Goal: Transaction & Acquisition: Obtain resource

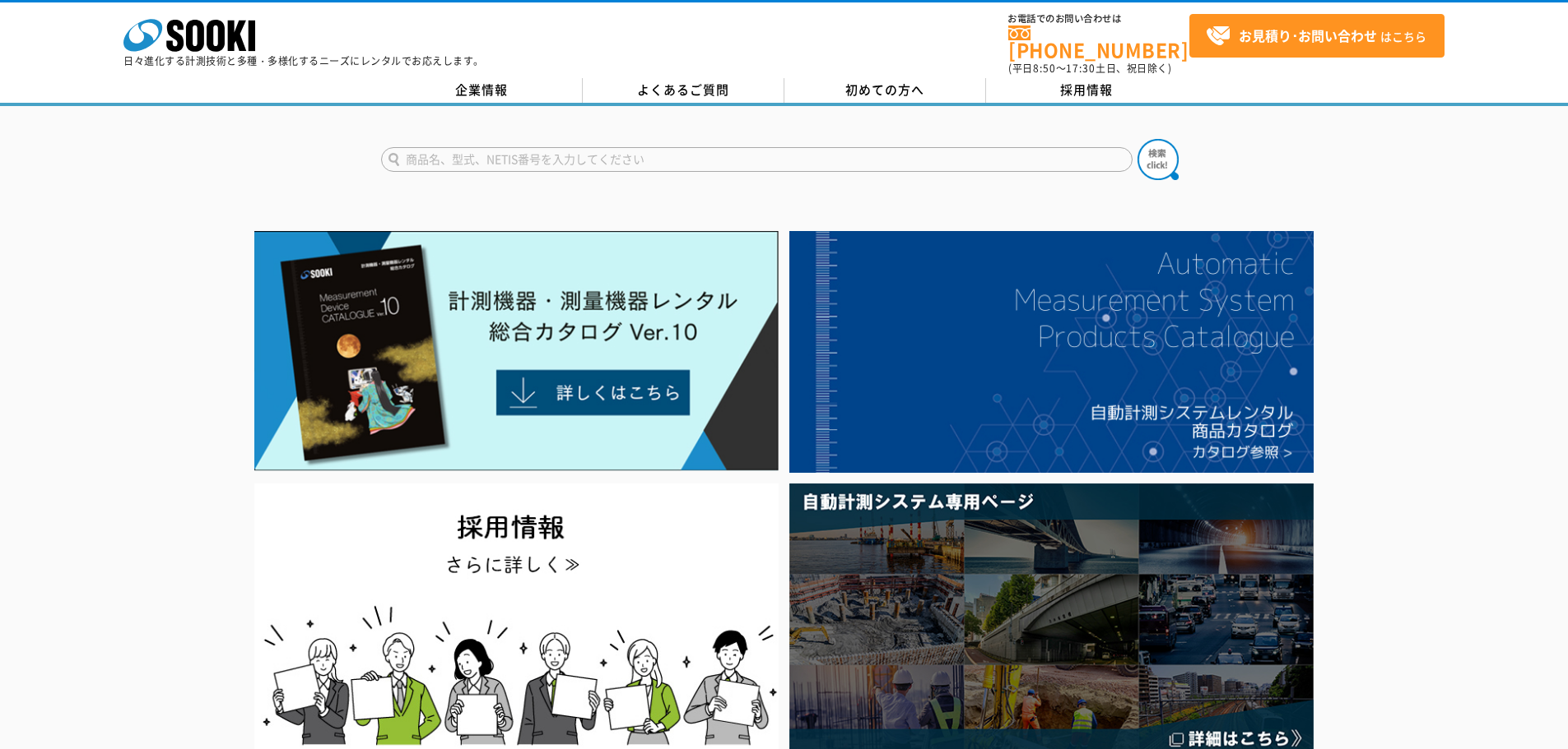
scroll to position [82, 0]
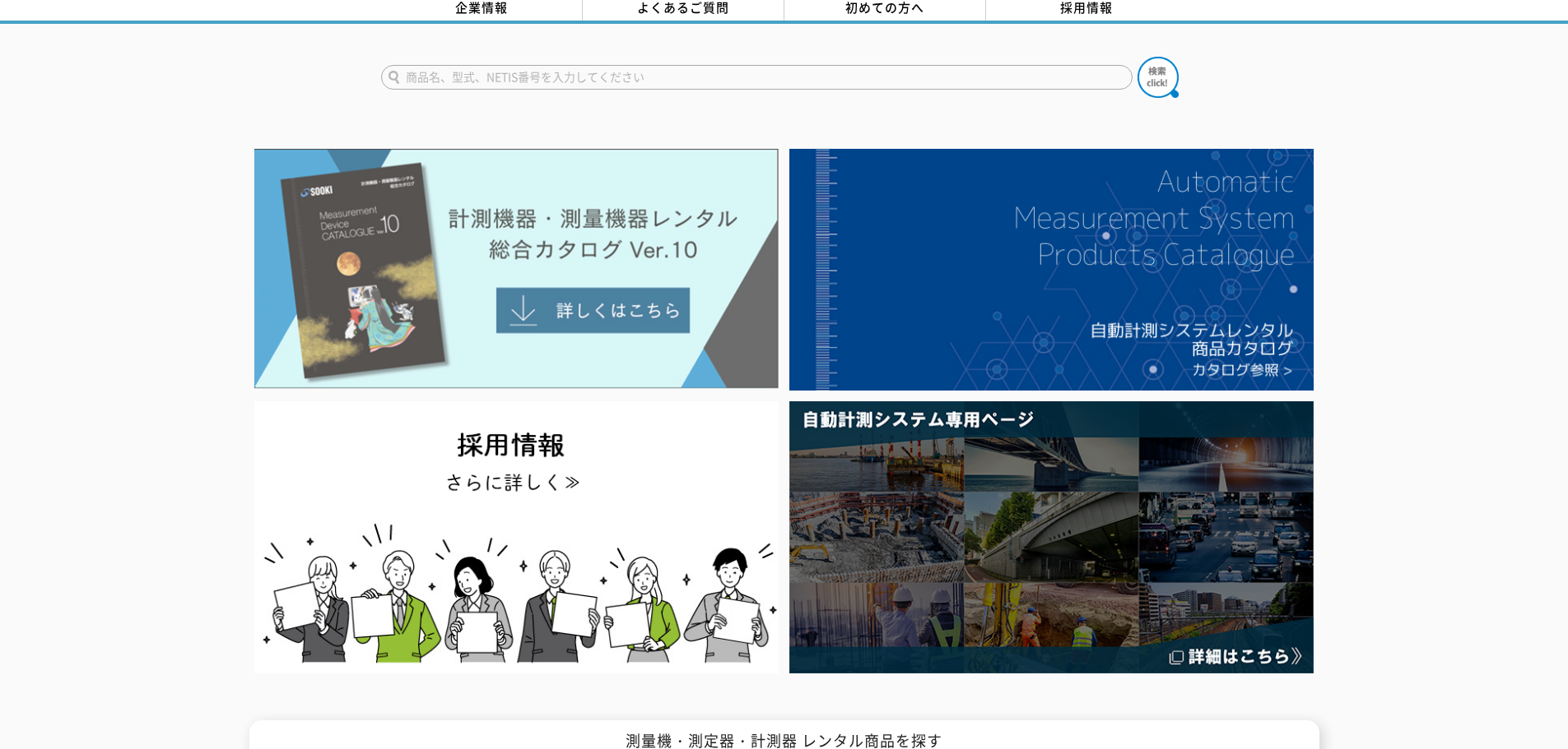
click at [555, 295] on img at bounding box center [516, 269] width 524 height 240
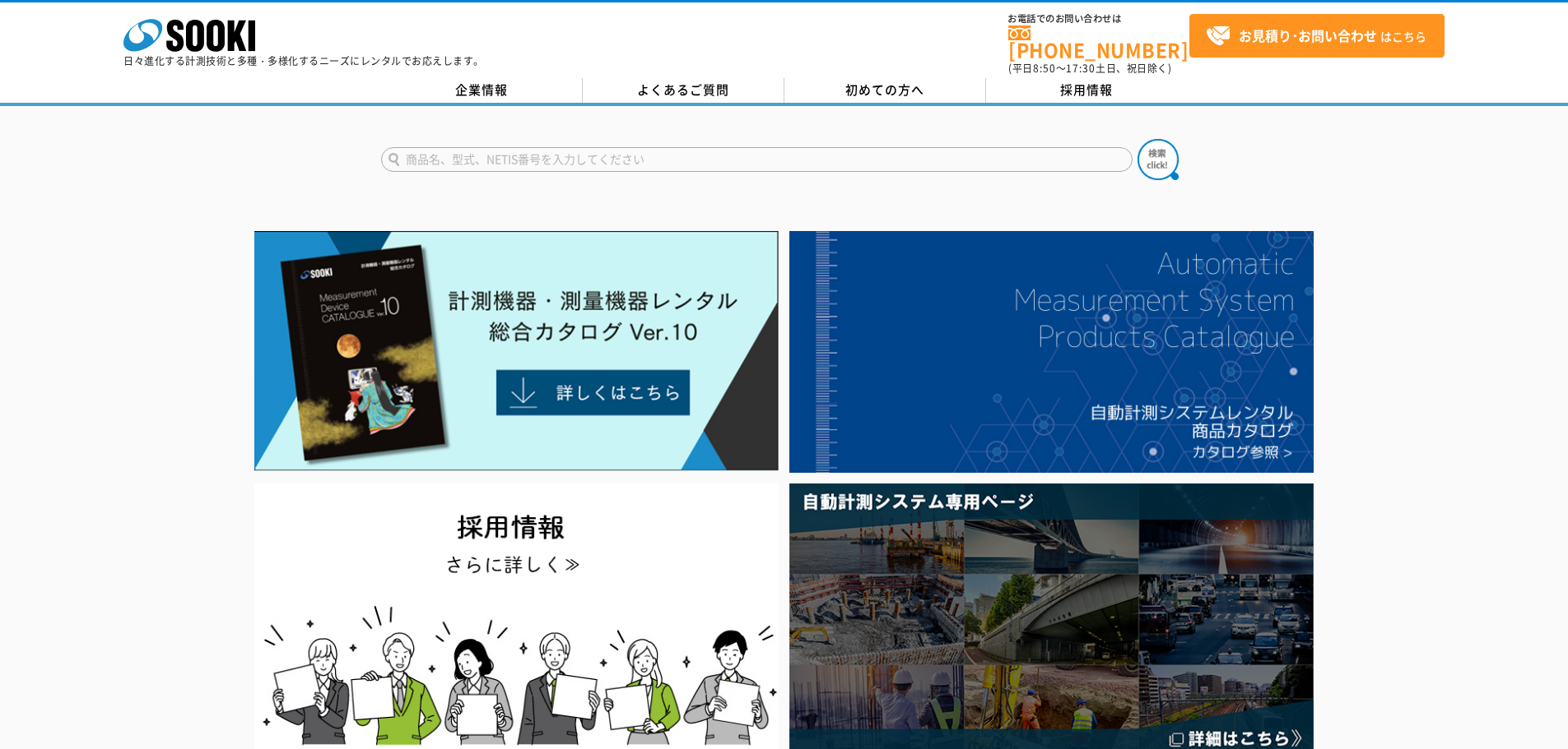
click at [413, 147] on input "text" at bounding box center [756, 159] width 751 height 24
type input "切削"
click at [1153, 153] on img at bounding box center [1158, 160] width 42 height 42
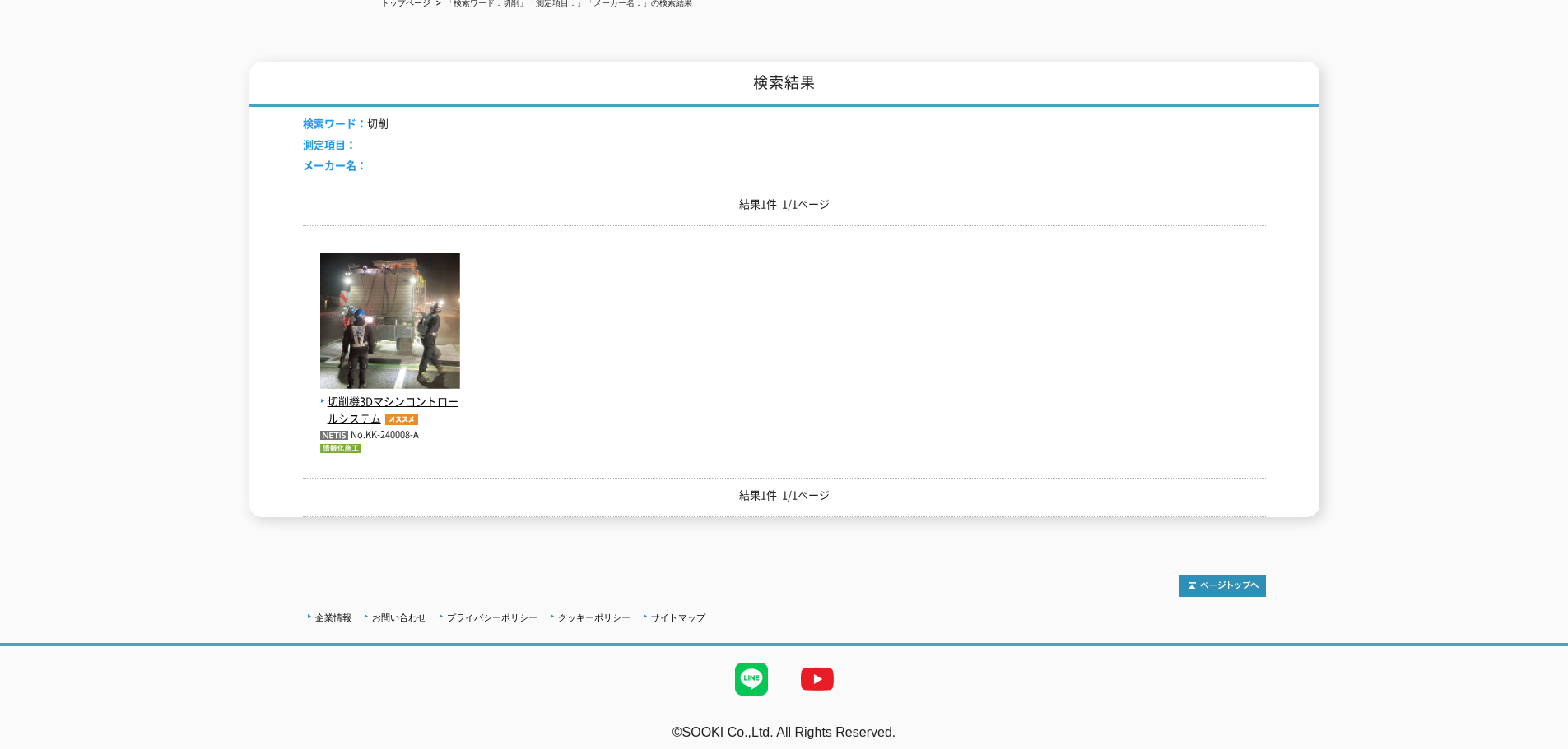
scroll to position [116, 0]
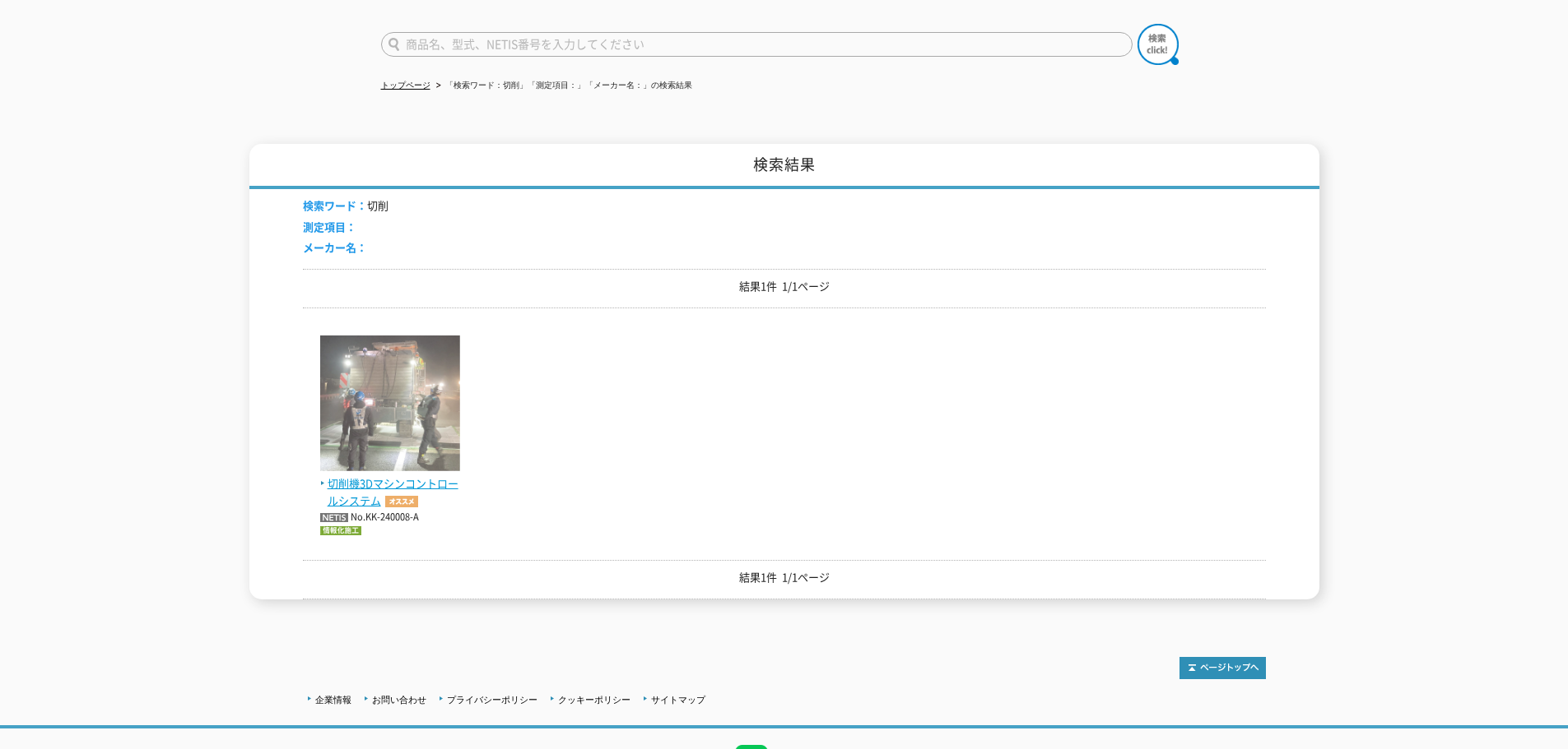
click at [376, 476] on span "切削機3Dマシンコントロールシステム" at bounding box center [390, 493] width 140 height 34
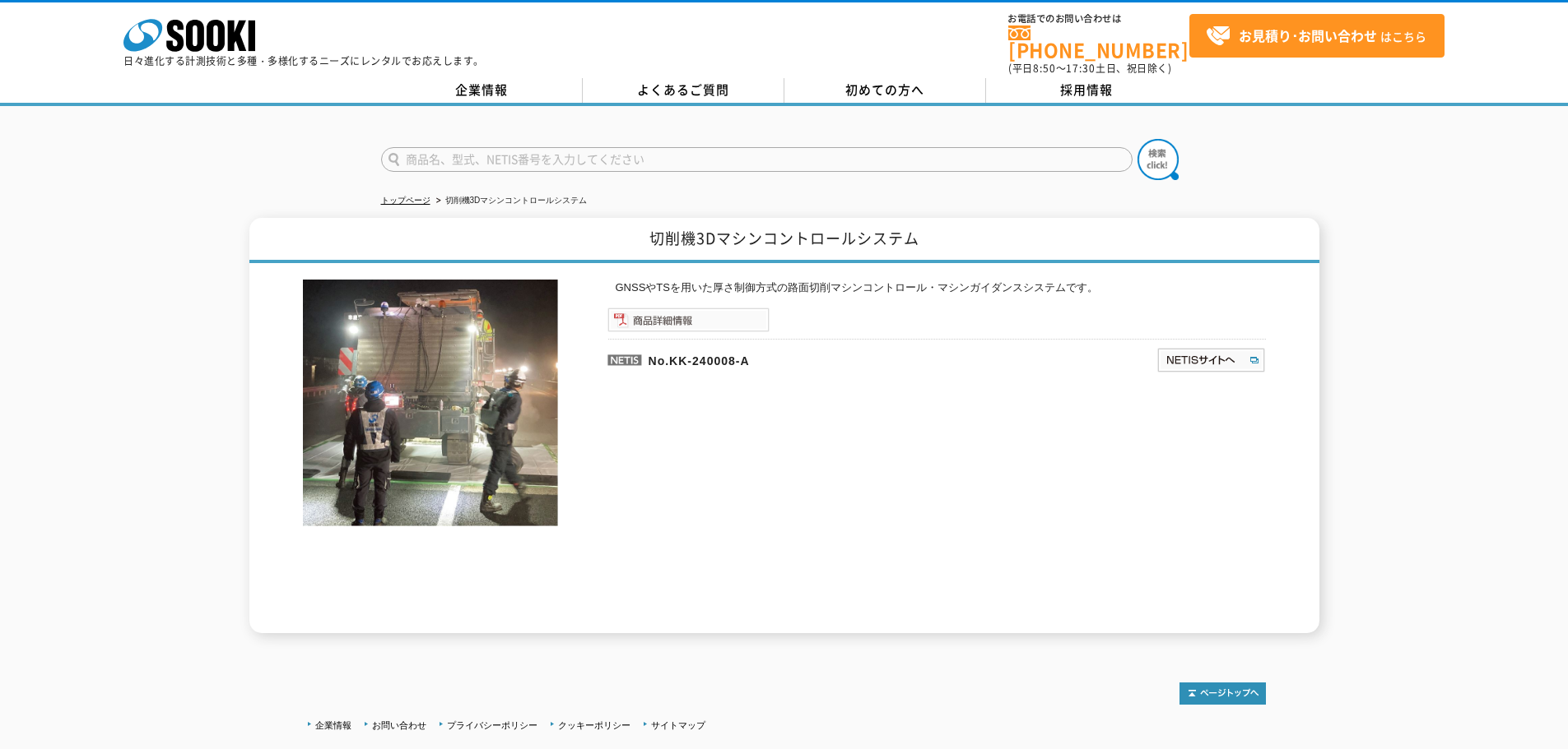
click at [655, 310] on img at bounding box center [689, 319] width 162 height 24
click at [1202, 347] on img at bounding box center [1211, 360] width 109 height 26
click at [495, 80] on link "企業情報" at bounding box center [481, 90] width 201 height 24
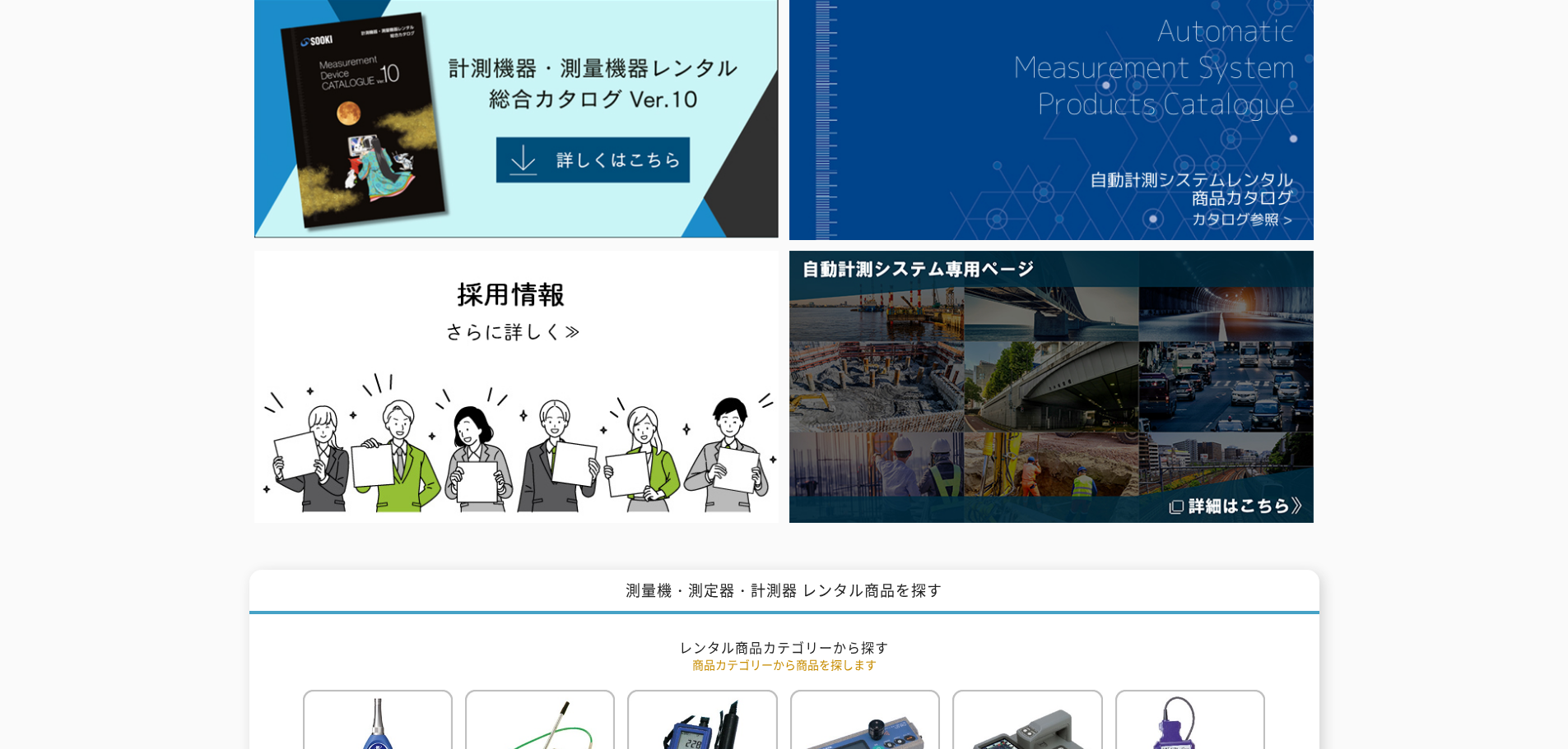
scroll to position [69, 0]
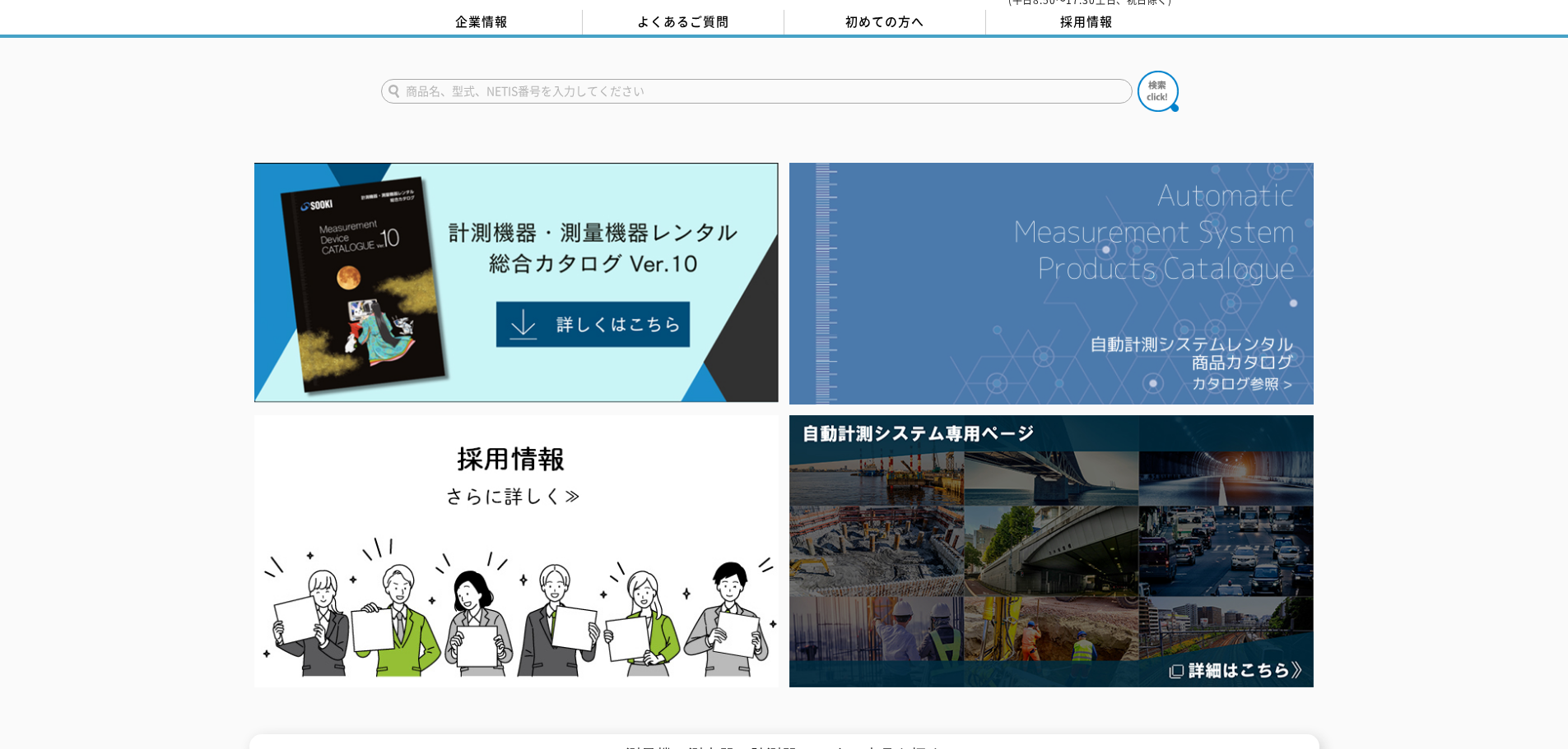
click at [923, 308] on img at bounding box center [1051, 283] width 524 height 242
